Goal: Task Accomplishment & Management: Use online tool/utility

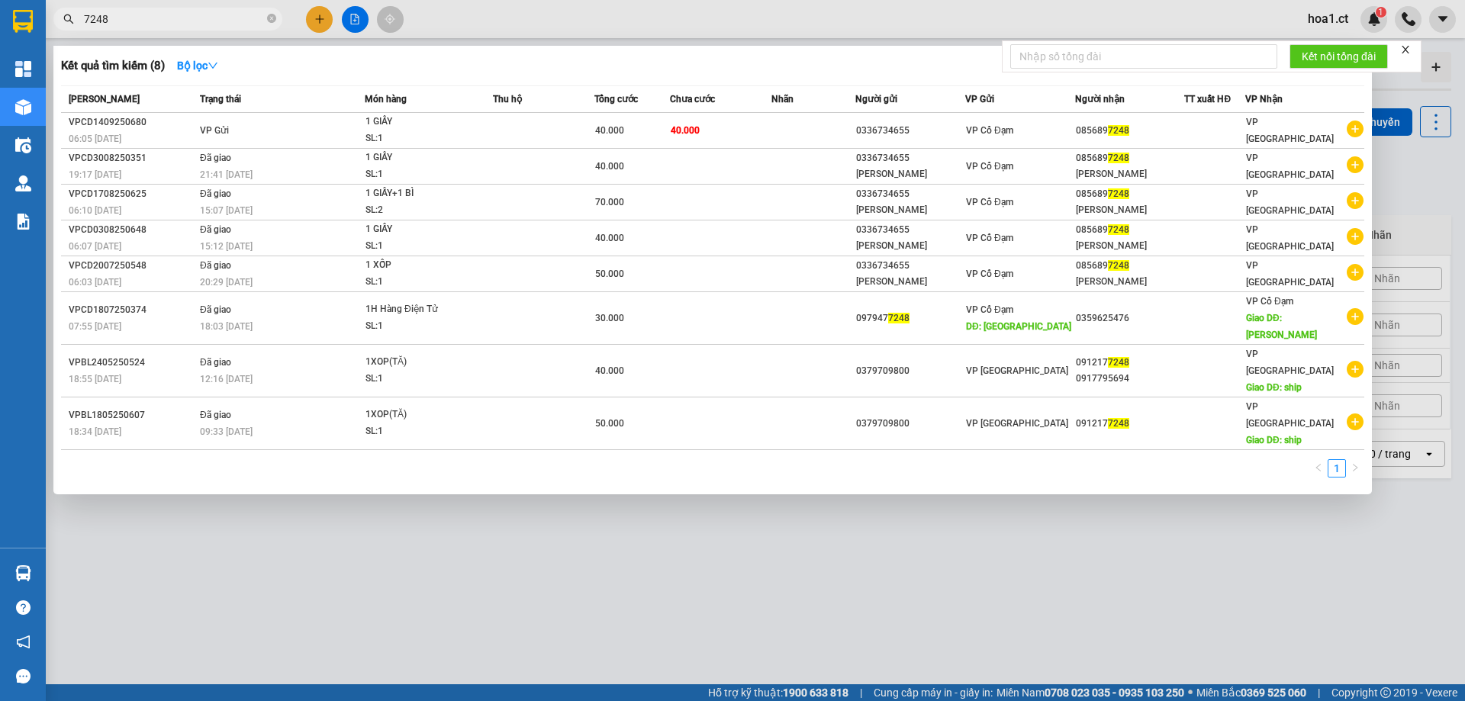
type input "7248"
click at [526, 503] on div at bounding box center [732, 350] width 1465 height 701
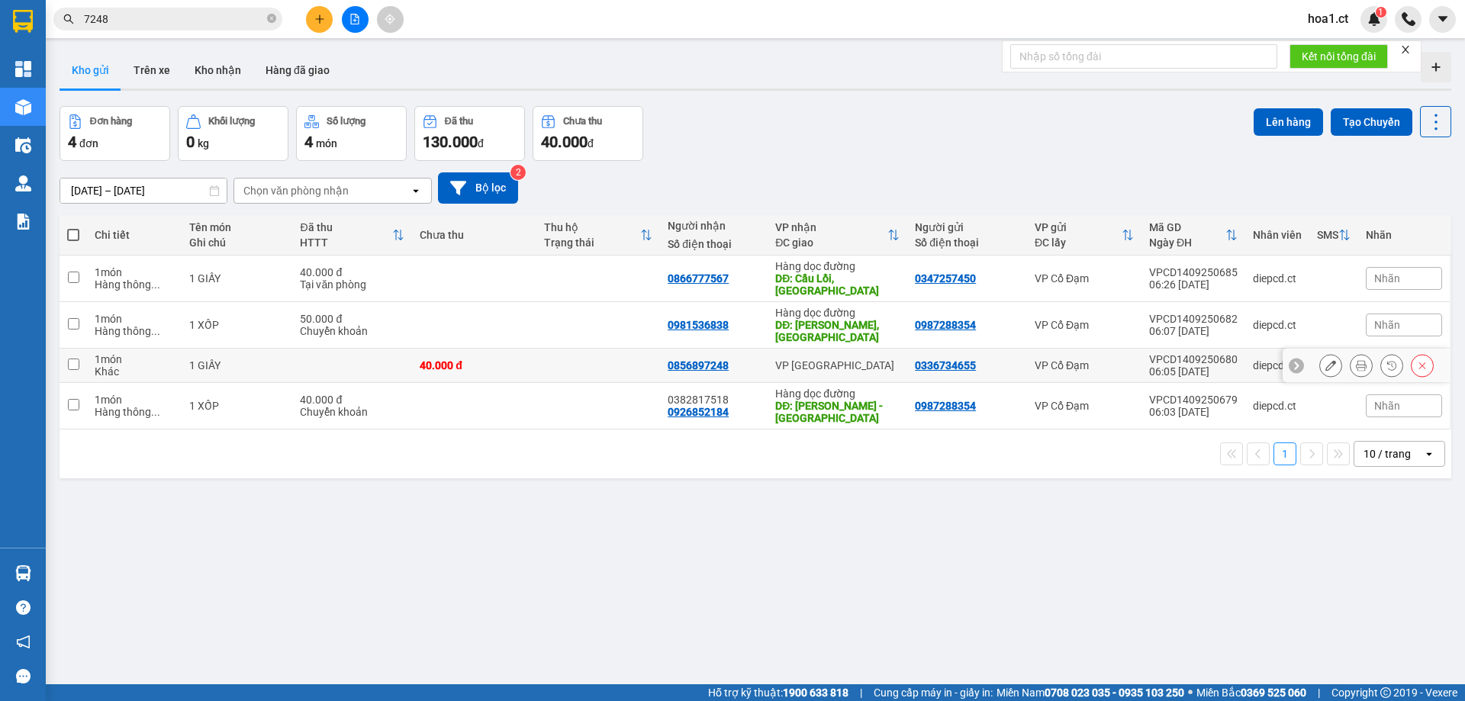
click at [72, 359] on input "checkbox" at bounding box center [73, 364] width 11 height 11
checkbox input "true"
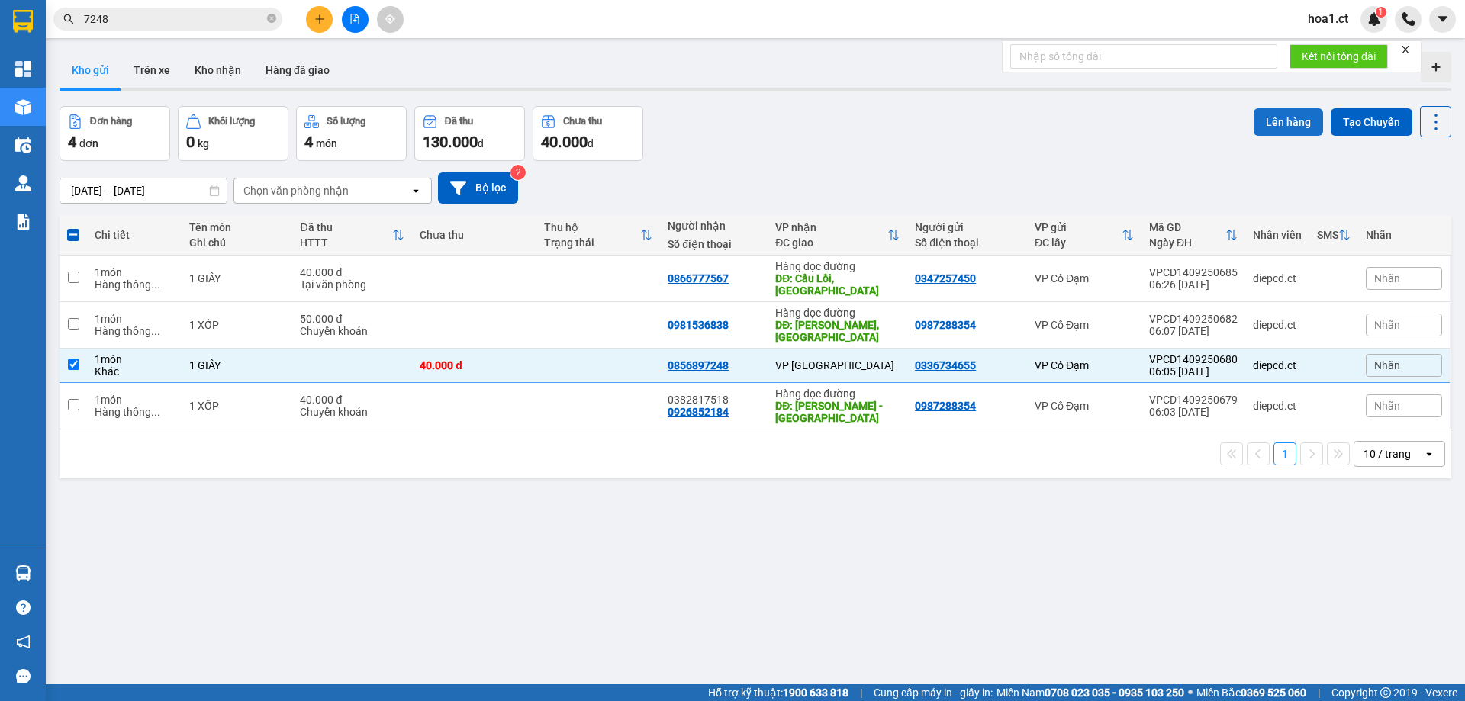
click at [1280, 118] on button "Lên hàng" at bounding box center [1288, 121] width 69 height 27
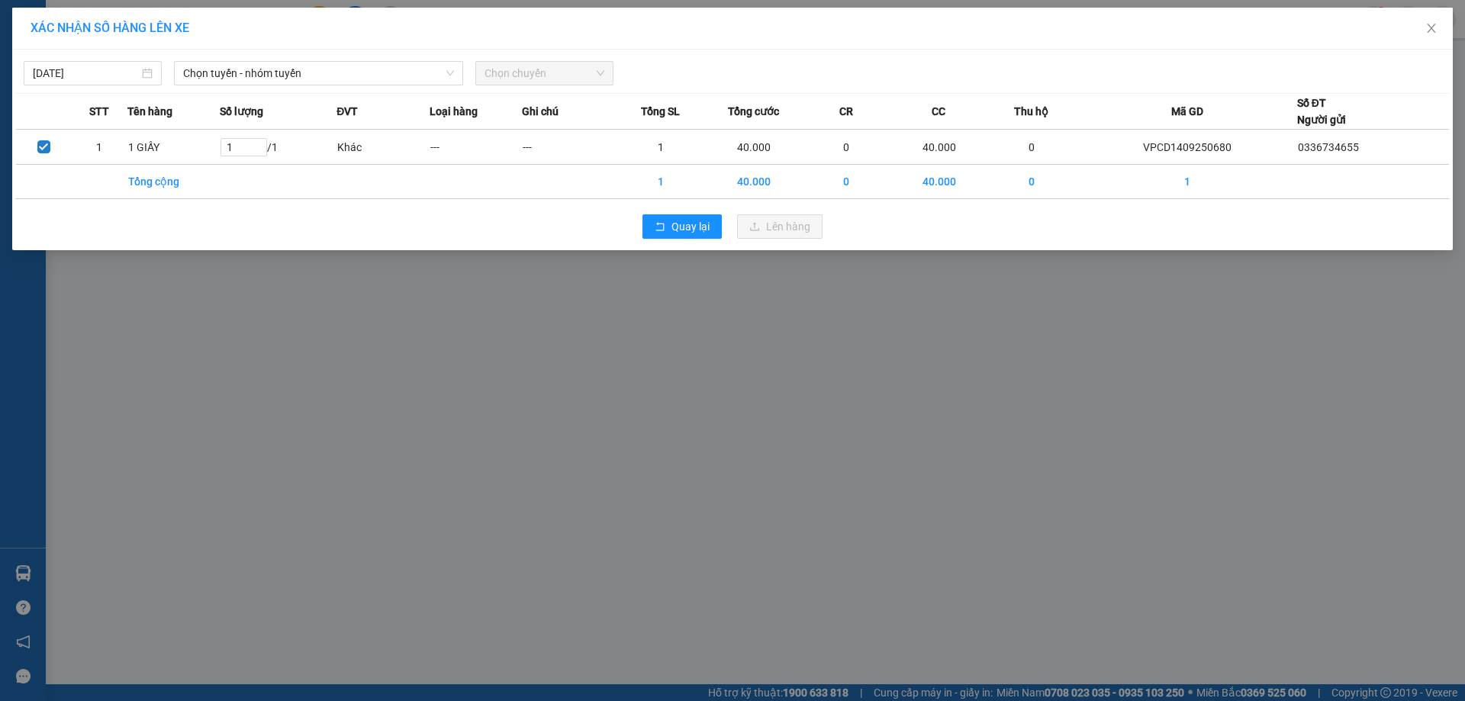
click at [552, 78] on span "Chọn chuyến" at bounding box center [545, 73] width 120 height 23
click at [317, 71] on span "Chọn tuyến - nhóm tuyến" at bounding box center [318, 73] width 271 height 23
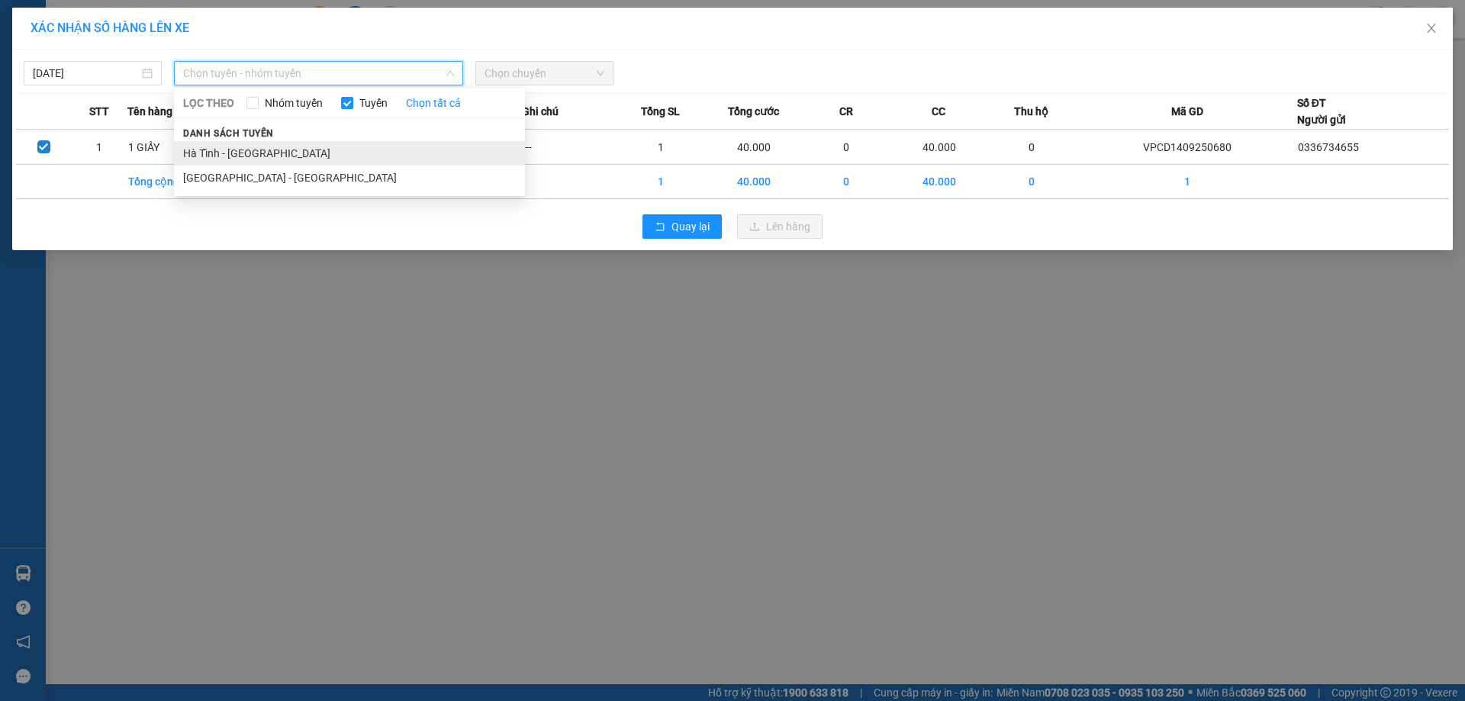
click at [275, 147] on li "Hà Tĩnh - [GEOGRAPHIC_DATA]" at bounding box center [349, 153] width 351 height 24
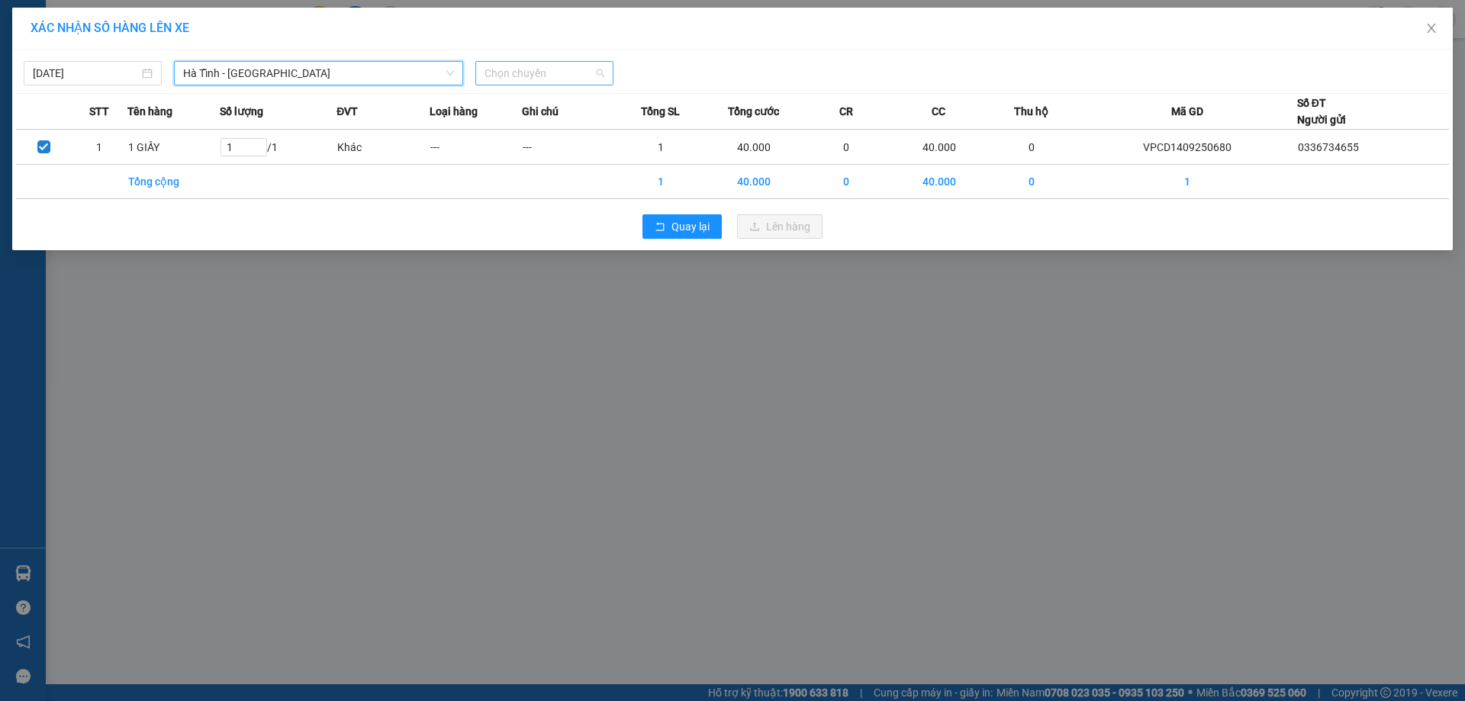
click at [553, 78] on span "Chọn chuyến" at bounding box center [545, 73] width 120 height 23
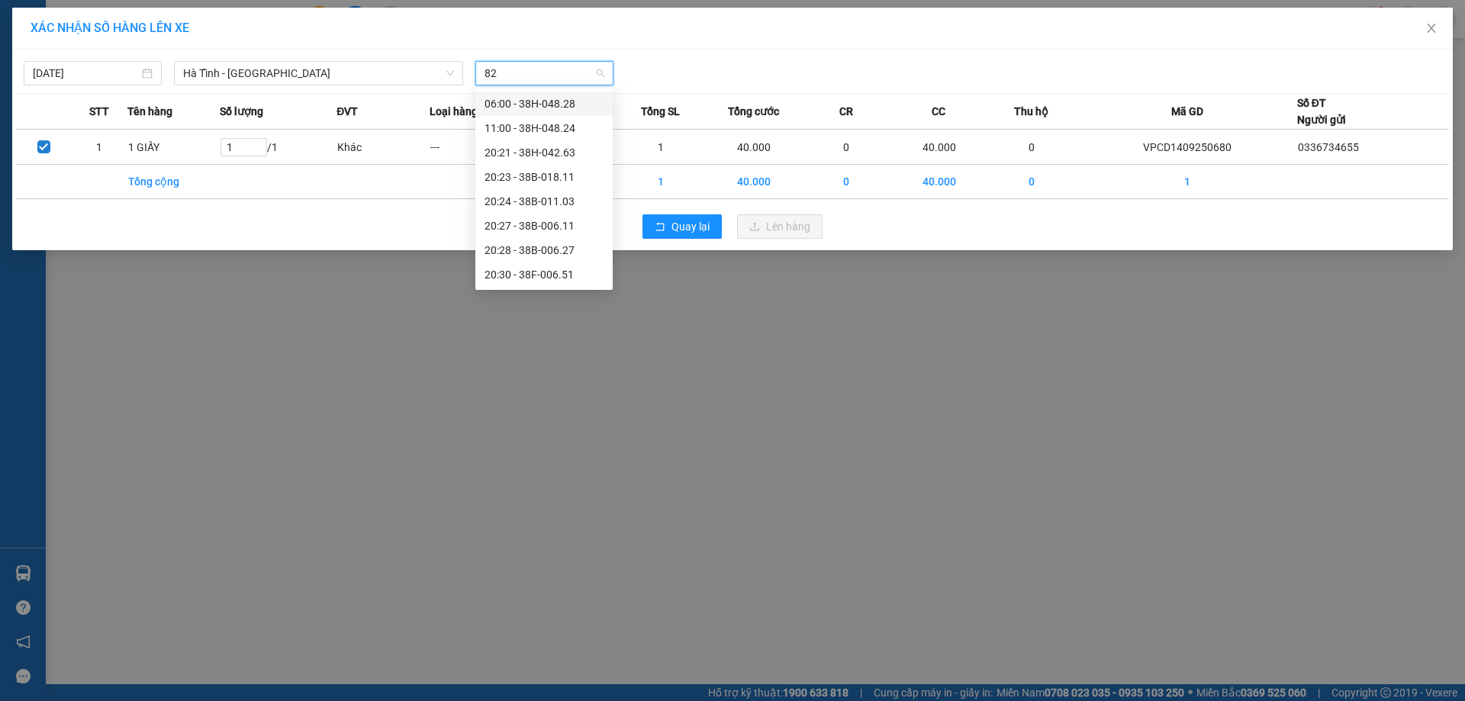
type input "824"
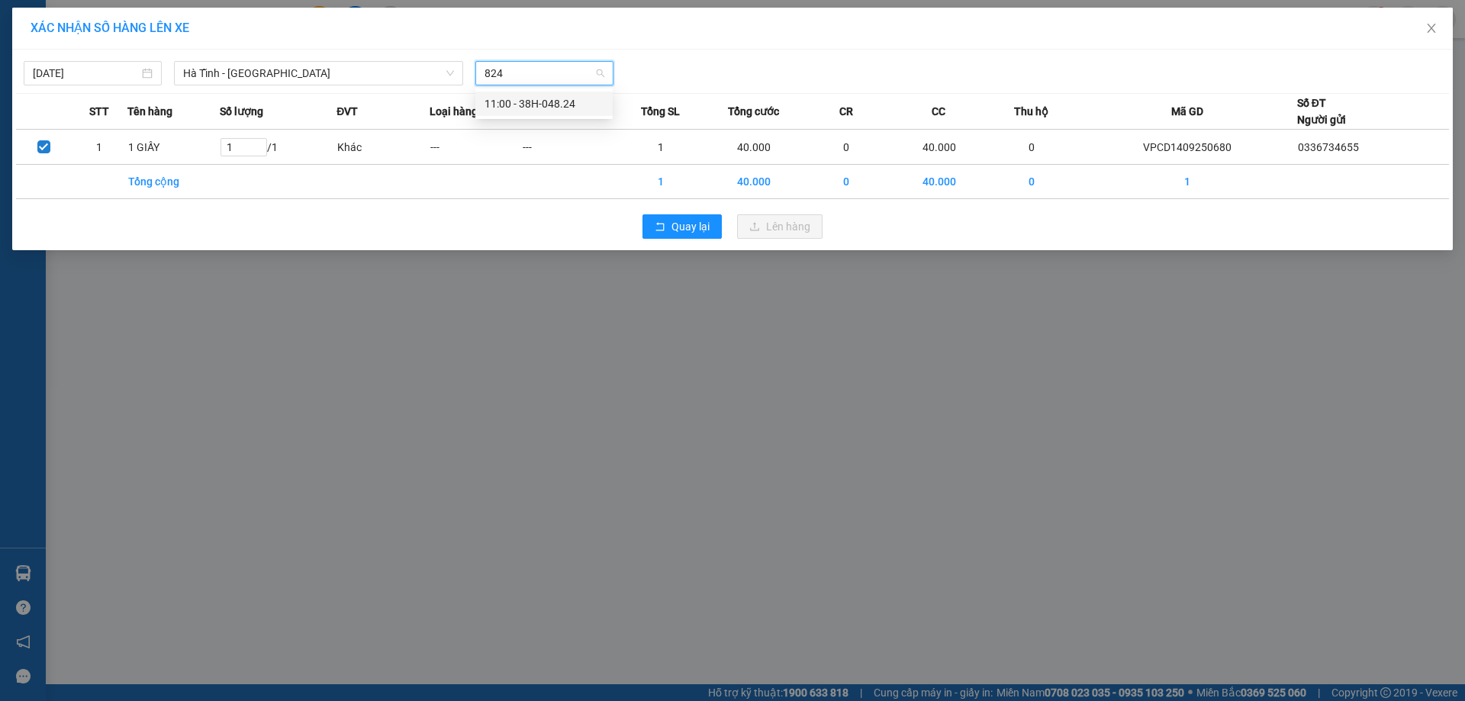
click at [545, 107] on div "11:00 - 38H-048.24" at bounding box center [544, 103] width 119 height 17
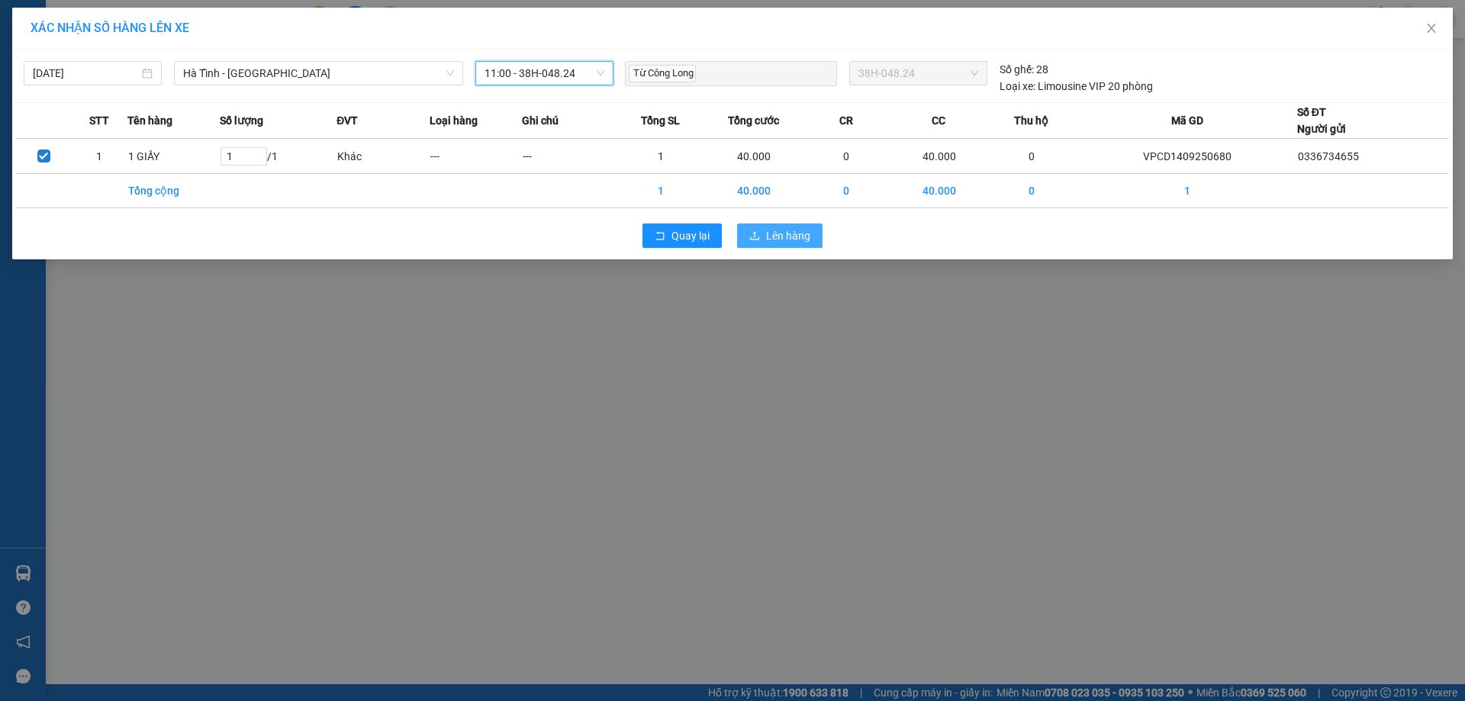
click at [791, 233] on span "Lên hàng" at bounding box center [788, 235] width 44 height 17
